Goal: Book appointment/travel/reservation

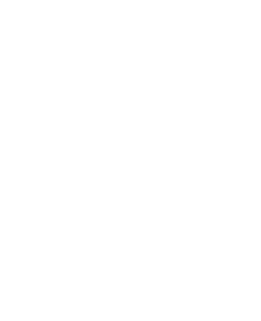
scroll to position [757, 0]
click at [150, 123] on div "Happy Teenager" at bounding box center [146, 116] width 36 height 14
click at [143, 201] on link "Hotel finden" at bounding box center [138, 195] width 42 height 10
click at [193, 149] on h4 "DAS GERSTL Family Retreat" at bounding box center [192, 148] width 108 height 7
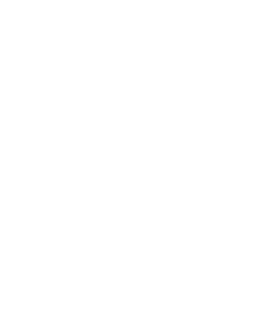
scroll to position [462, 0]
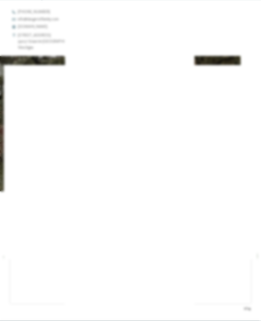
click at [229, 108] on icon at bounding box center [228, 112] width 11 height 9
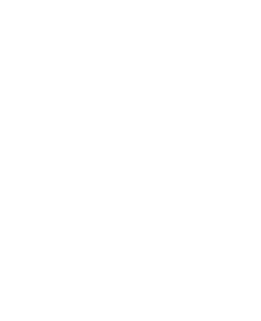
scroll to position [0, 0]
click at [9, 35] on icon at bounding box center [11, 33] width 12 height 10
